Goal: Information Seeking & Learning: Learn about a topic

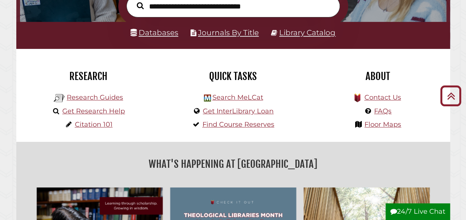
scroll to position [132, 0]
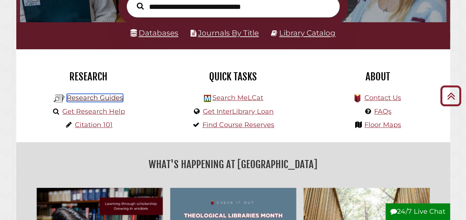
click at [114, 102] on link "Research Guides" at bounding box center [95, 98] width 56 height 8
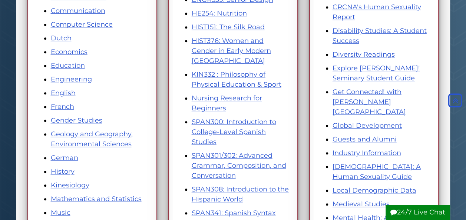
scroll to position [243, 0]
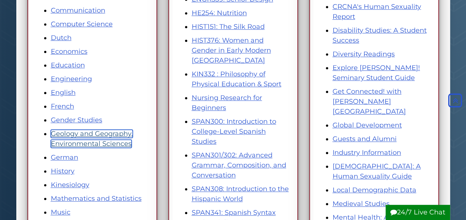
click at [131, 134] on link "Geology and Geography, Environmental Sciences" at bounding box center [92, 139] width 82 height 18
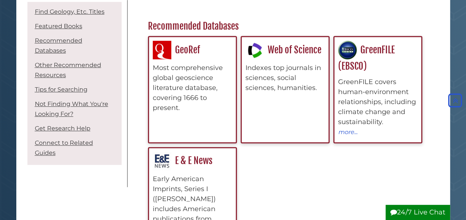
scroll to position [231, 0]
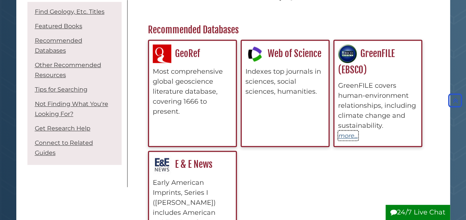
click at [351, 134] on button "more..." at bounding box center [348, 136] width 20 height 10
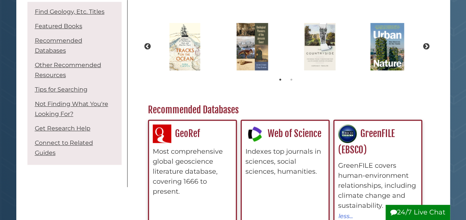
scroll to position [153, 0]
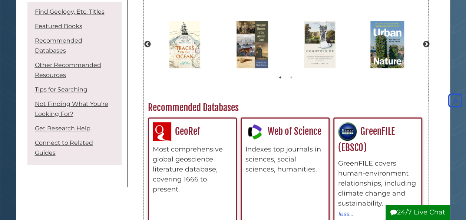
click at [283, 147] on div "Indexes top journals in sciences, social sciences, humanities." at bounding box center [284, 160] width 79 height 30
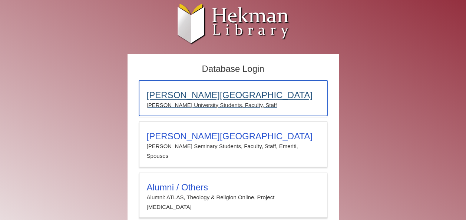
click at [230, 100] on h3 "Calvin University" at bounding box center [233, 95] width 173 height 10
